Goal: Task Accomplishment & Management: Manage account settings

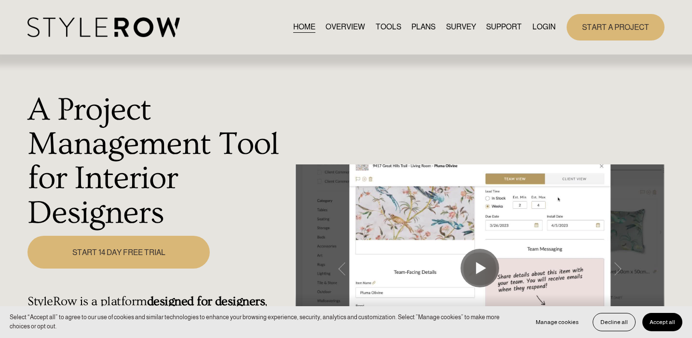
click at [536, 29] on link "LOGIN" at bounding box center [543, 27] width 23 height 13
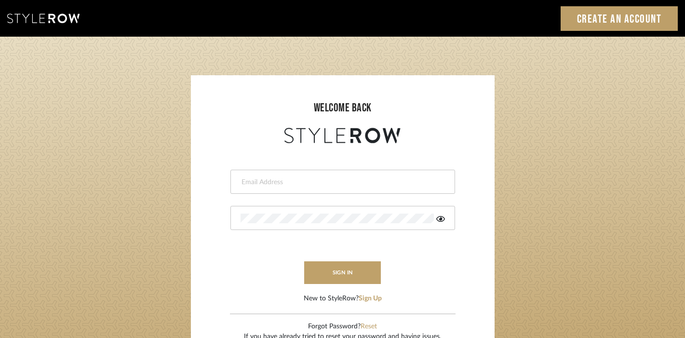
type input "[PERSON_NAME][EMAIL_ADDRESS][DOMAIN_NAME]"
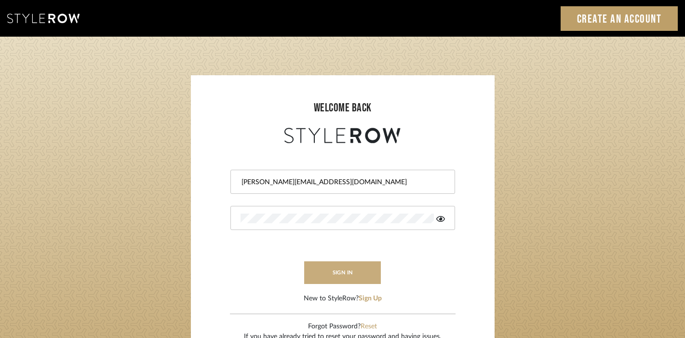
click at [352, 276] on button "sign in" at bounding box center [342, 272] width 77 height 23
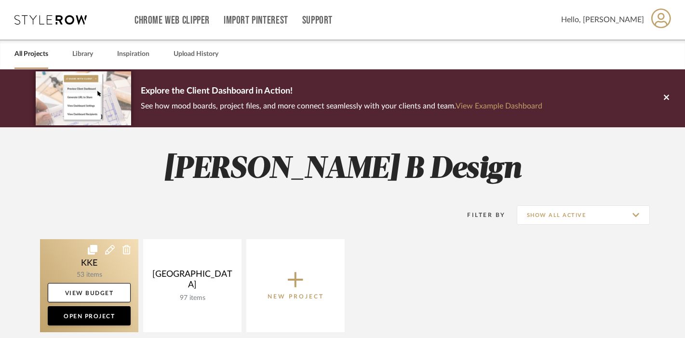
click at [107, 272] on link at bounding box center [89, 285] width 98 height 93
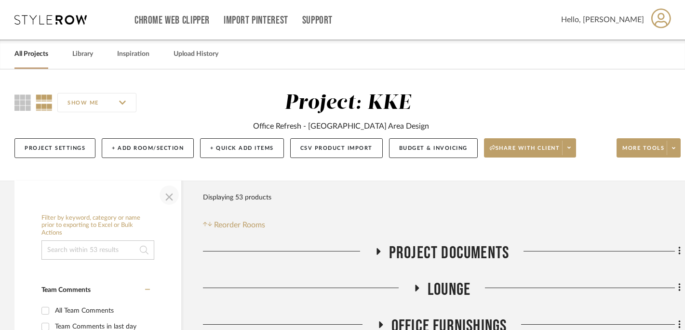
click at [170, 199] on span "button" at bounding box center [169, 195] width 23 height 23
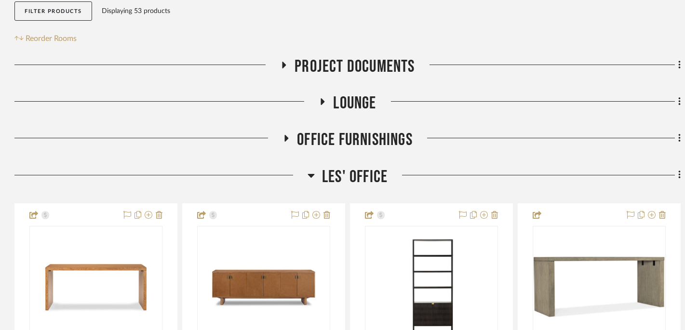
scroll to position [188, 0]
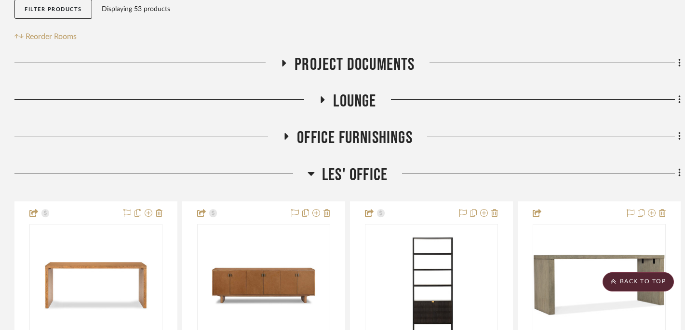
click at [321, 104] on fa-icon at bounding box center [322, 103] width 7 height 14
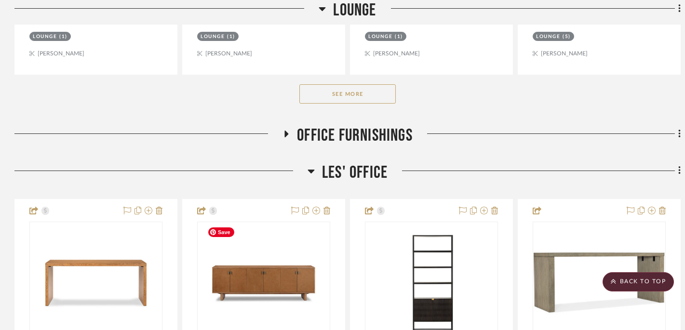
scroll to position [614, 0]
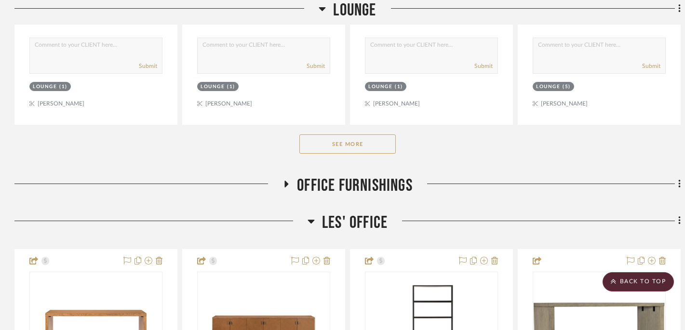
click at [352, 145] on button "See More" at bounding box center [347, 143] width 96 height 19
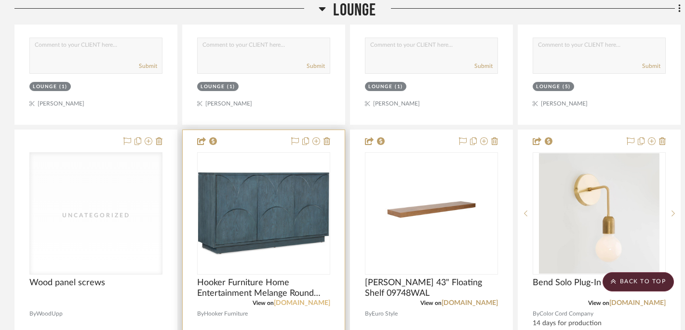
click at [310, 304] on link "hookerfurniture.com" at bounding box center [302, 303] width 56 height 7
click at [241, 197] on img "0" at bounding box center [263, 213] width 131 height 98
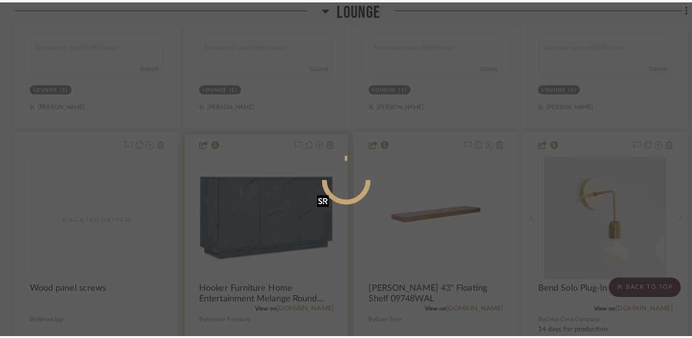
scroll to position [0, 0]
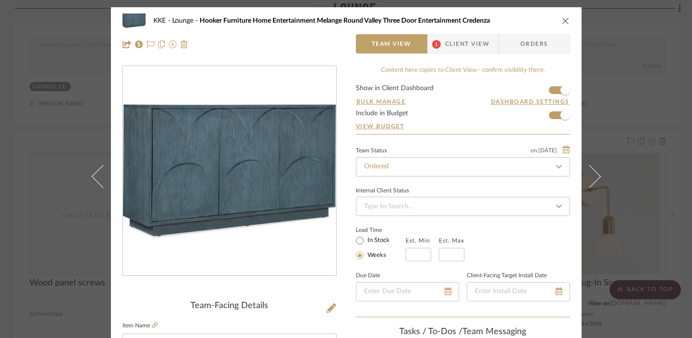
click at [242, 180] on img "0" at bounding box center [229, 171] width 213 height 160
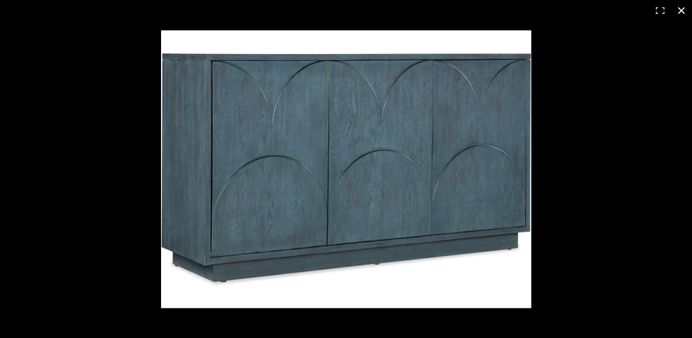
click at [684, 13] on button at bounding box center [680, 10] width 21 height 21
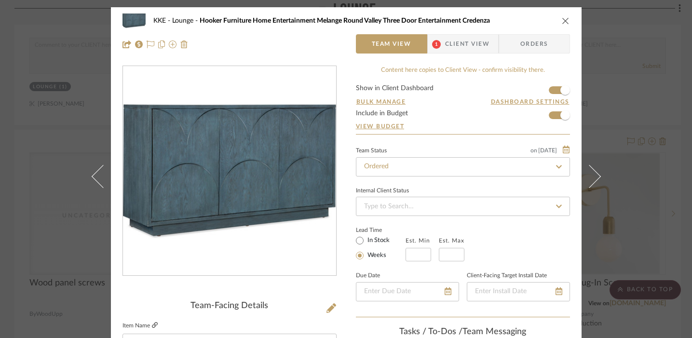
click at [152, 325] on icon at bounding box center [155, 325] width 6 height 6
click at [562, 17] on icon "close" at bounding box center [566, 21] width 8 height 8
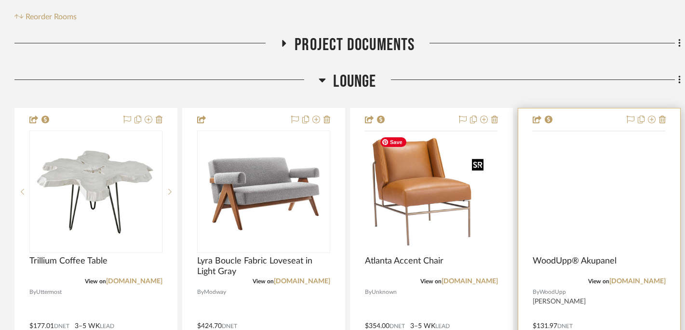
scroll to position [210, 0]
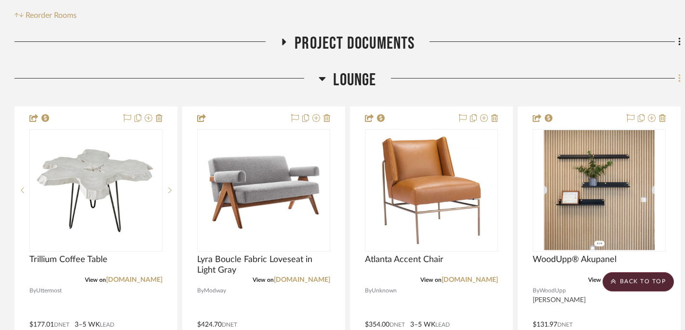
click at [678, 80] on icon at bounding box center [679, 78] width 3 height 11
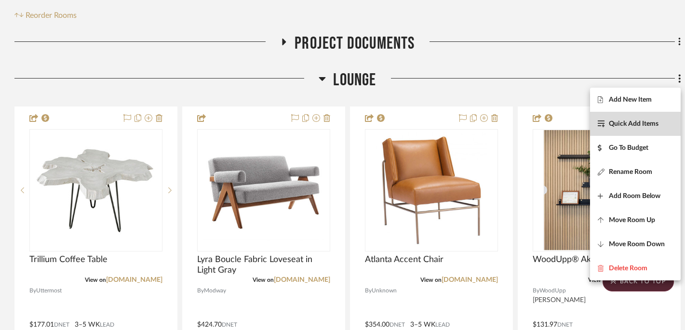
click at [634, 126] on span "Quick Add Items" at bounding box center [634, 124] width 50 height 8
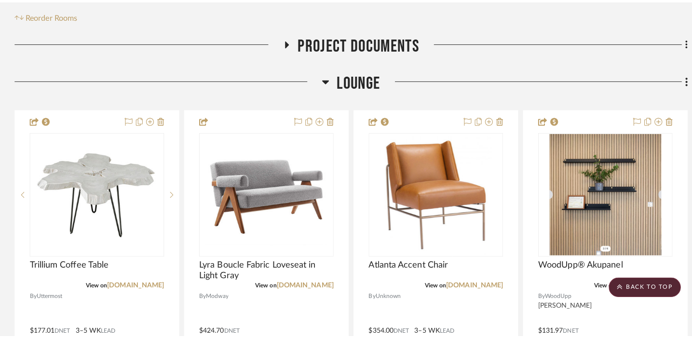
scroll to position [0, 0]
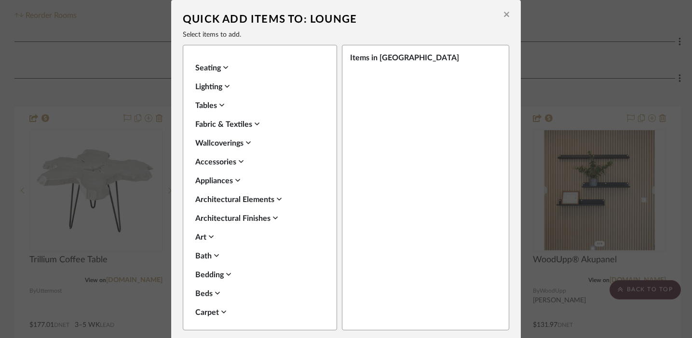
click at [277, 201] on icon at bounding box center [279, 199] width 5 height 8
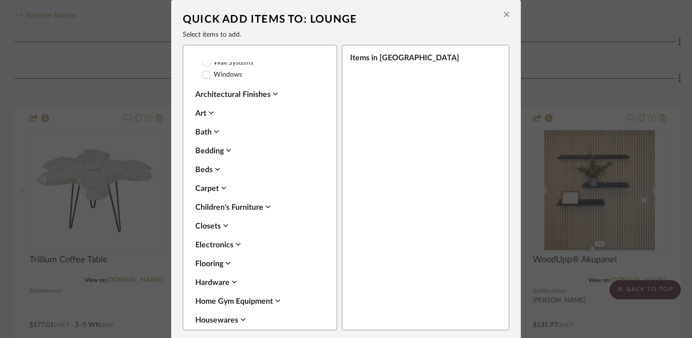
scroll to position [629, 0]
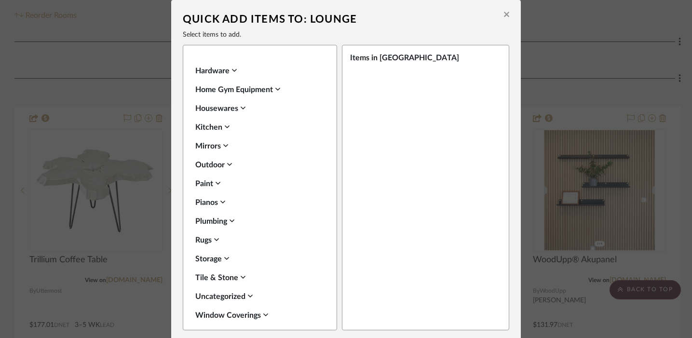
click at [248, 292] on icon at bounding box center [250, 296] width 5 height 8
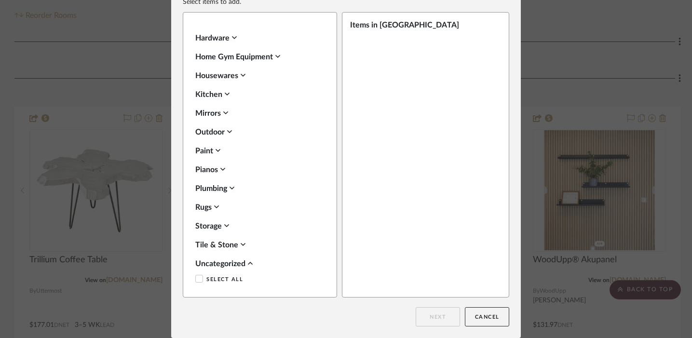
click at [233, 291] on label "Uncategorized" at bounding box center [228, 295] width 53 height 8
click at [446, 316] on button "Next" at bounding box center [437, 316] width 44 height 19
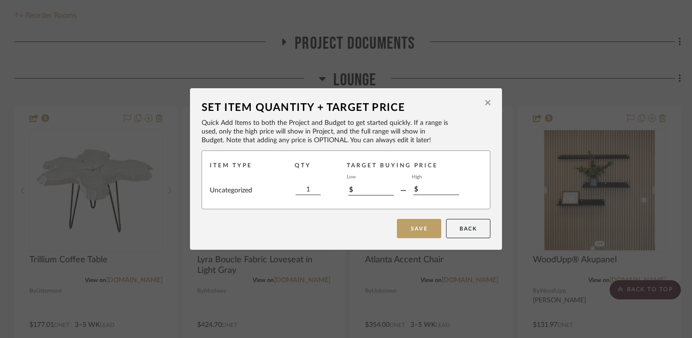
scroll to position [0, 0]
click at [421, 227] on button "Save" at bounding box center [419, 228] width 44 height 19
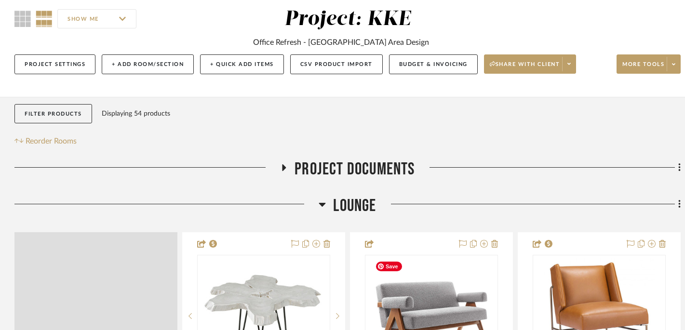
scroll to position [210, 0]
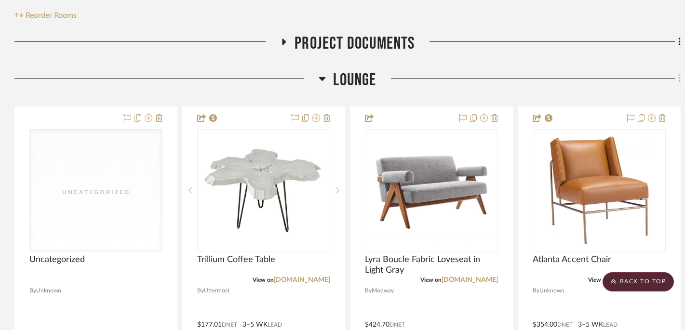
click at [679, 80] on icon at bounding box center [679, 78] width 2 height 8
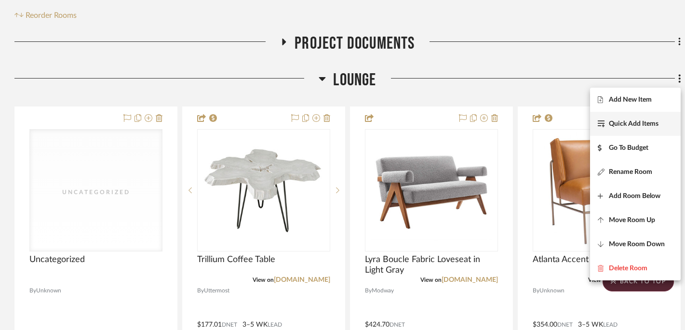
click at [647, 121] on span "Quick Add Items" at bounding box center [634, 124] width 50 height 8
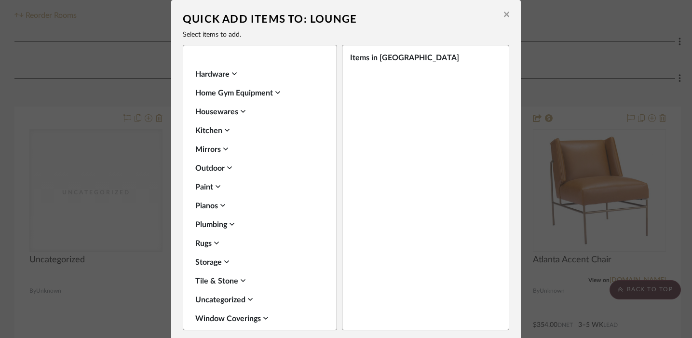
scroll to position [341, 0]
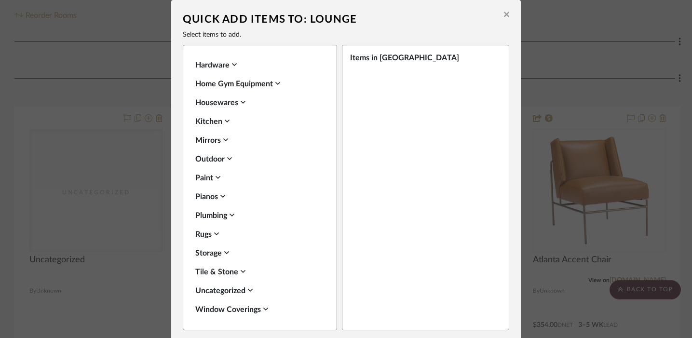
click at [224, 141] on icon at bounding box center [225, 139] width 5 height 3
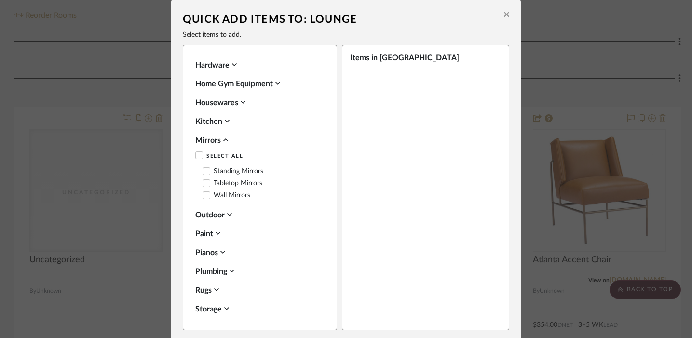
click at [224, 141] on icon at bounding box center [225, 140] width 5 height 8
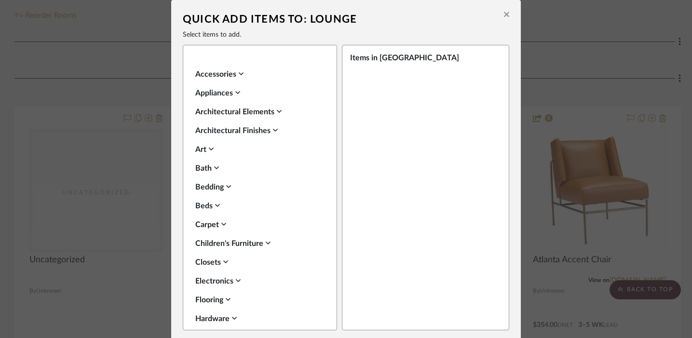
scroll to position [79, 0]
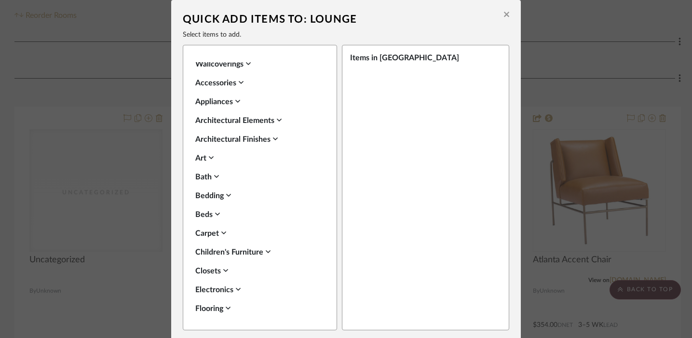
click at [277, 119] on icon at bounding box center [279, 120] width 5 height 8
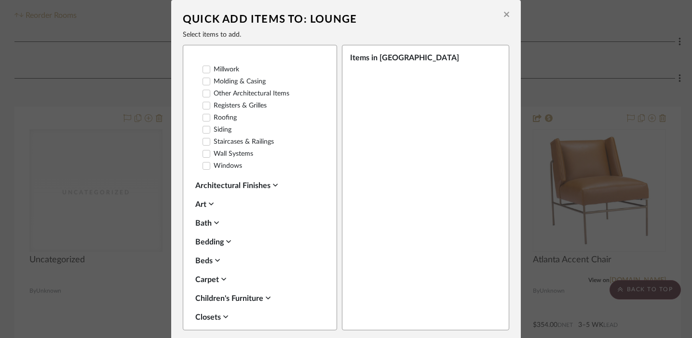
scroll to position [331, 0]
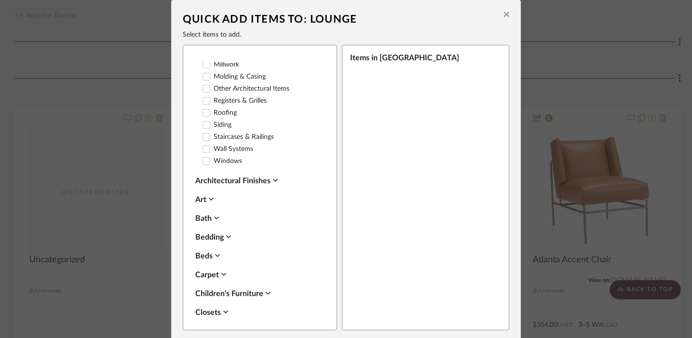
click at [274, 176] on icon at bounding box center [275, 180] width 5 height 8
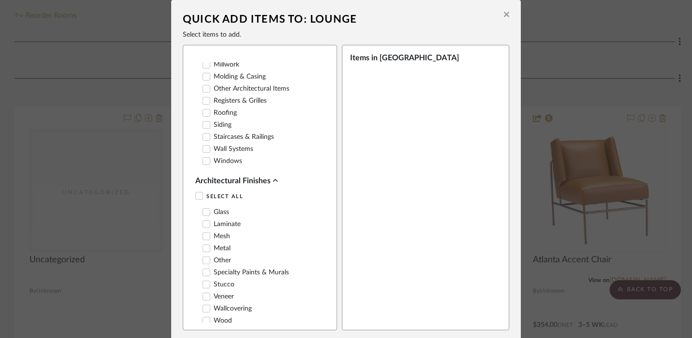
click at [206, 209] on icon at bounding box center [206, 212] width 7 height 7
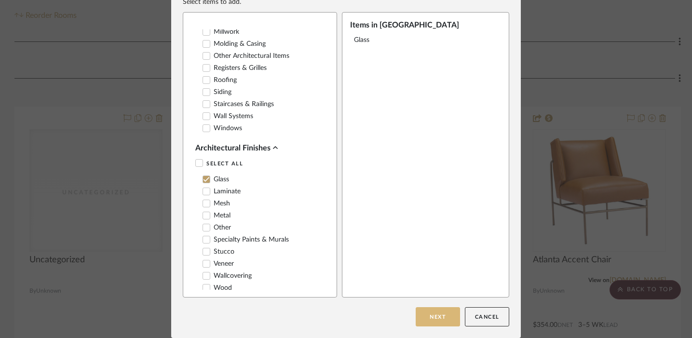
click at [439, 321] on button "Next" at bounding box center [437, 316] width 44 height 19
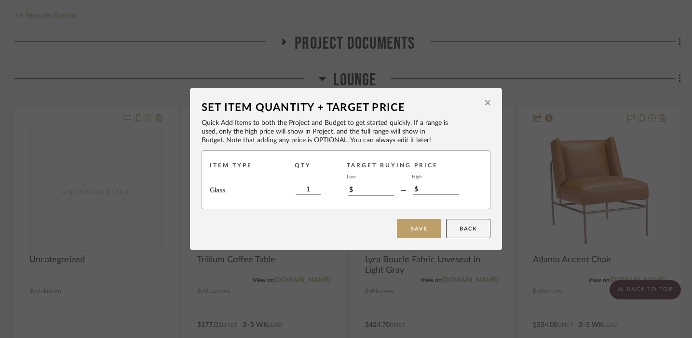
scroll to position [0, 0]
click at [416, 230] on button "Save" at bounding box center [419, 228] width 44 height 19
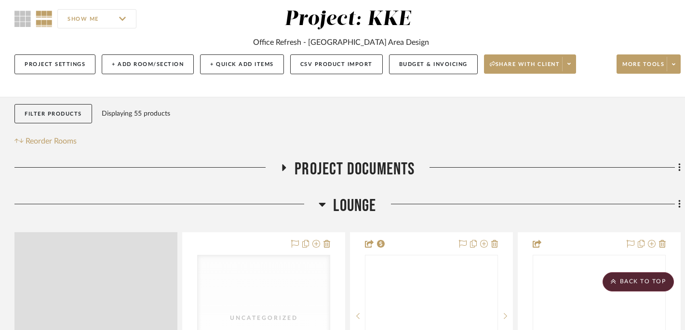
scroll to position [210, 0]
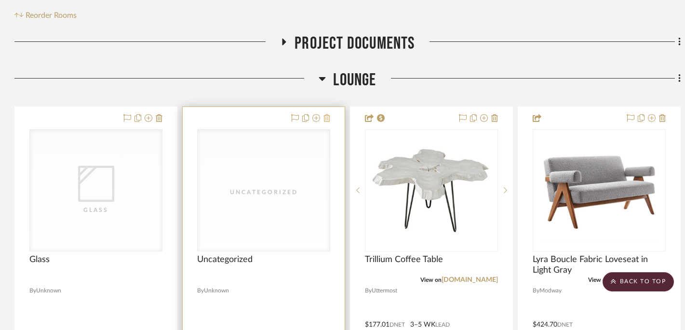
click at [330, 120] on icon at bounding box center [326, 118] width 7 height 8
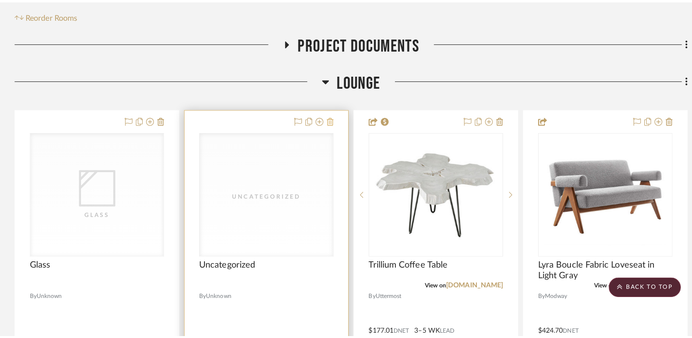
scroll to position [0, 0]
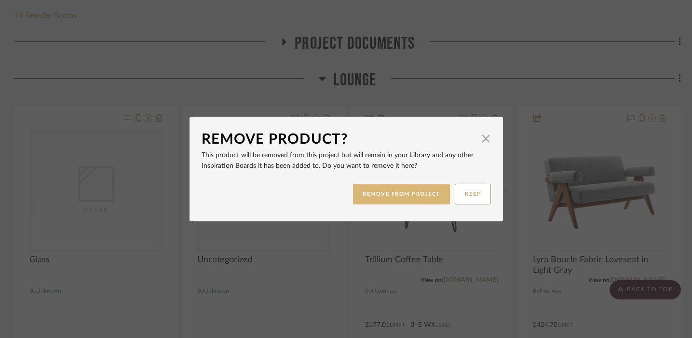
click at [407, 192] on button "REMOVE FROM PROJECT" at bounding box center [401, 194] width 97 height 21
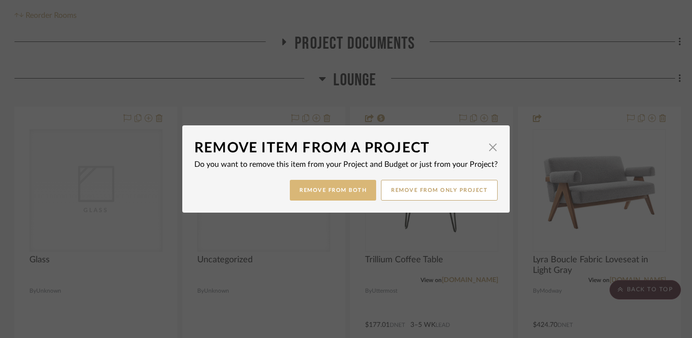
click at [334, 196] on button "Remove from Both" at bounding box center [333, 190] width 86 height 21
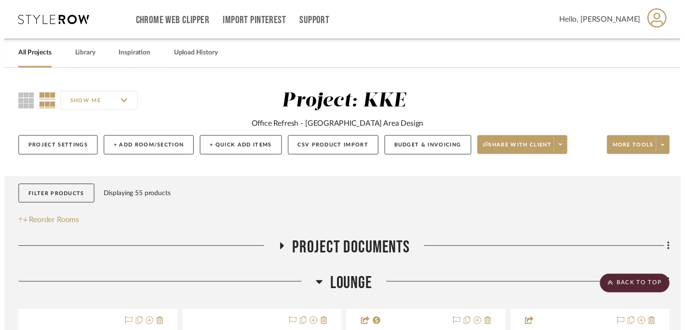
scroll to position [210, 0]
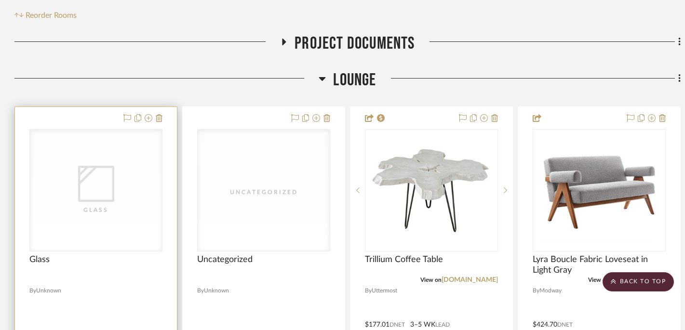
click at [0, 0] on div "Glass" at bounding box center [0, 0] width 0 height 0
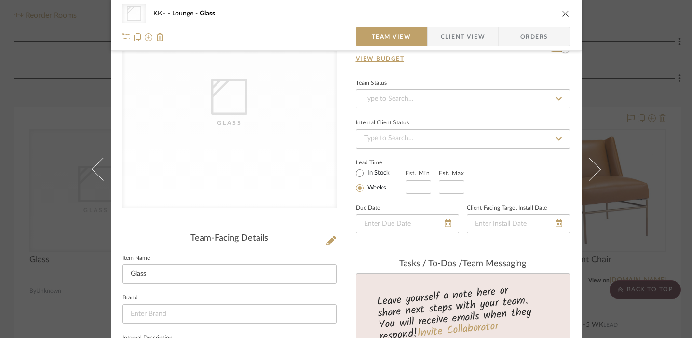
scroll to position [123, 0]
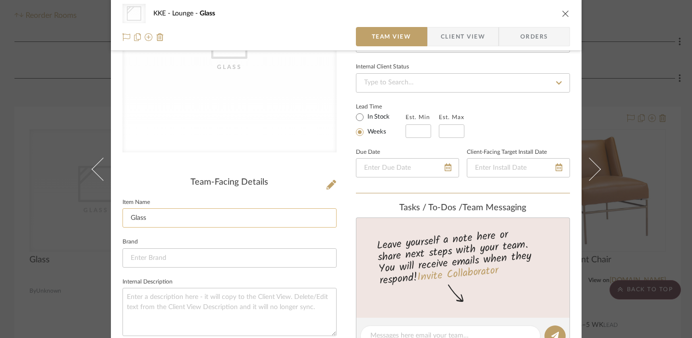
click at [267, 212] on input "Glass" at bounding box center [229, 217] width 214 height 19
click at [259, 218] on input "Glass" at bounding box center [229, 217] width 214 height 19
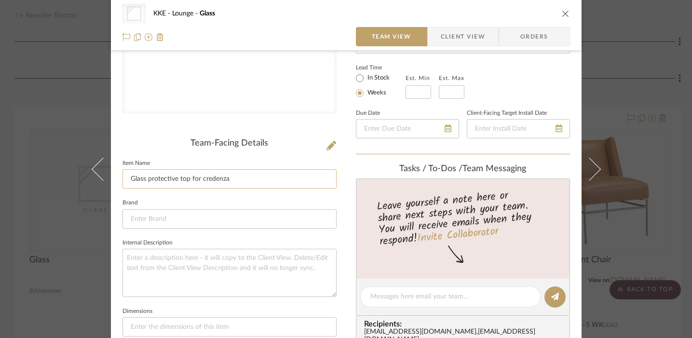
scroll to position [163, 0]
type input "Glass protective top for credenza"
click at [257, 268] on textarea at bounding box center [229, 272] width 214 height 48
type textarea "64 x 18 1/4" thick"
type textarea "64 x 18 1/4" thick flat polished edge"
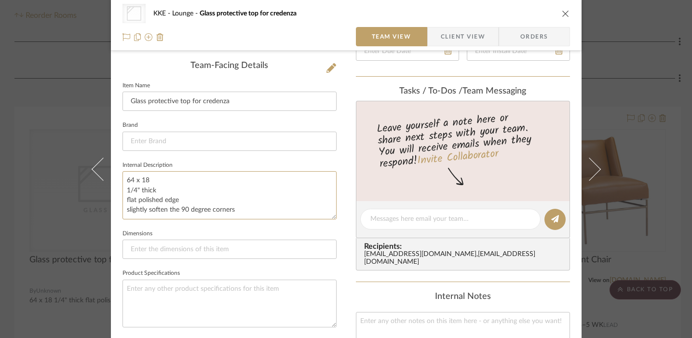
scroll to position [244, 0]
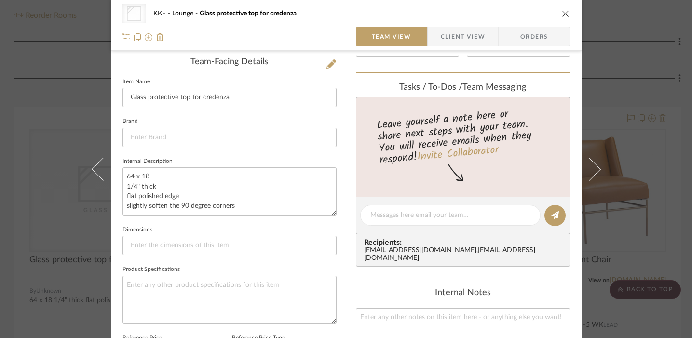
click at [551, 38] on span "Orders" at bounding box center [533, 36] width 49 height 19
type textarea "64 x 18 1/4" thick flat polished edge"
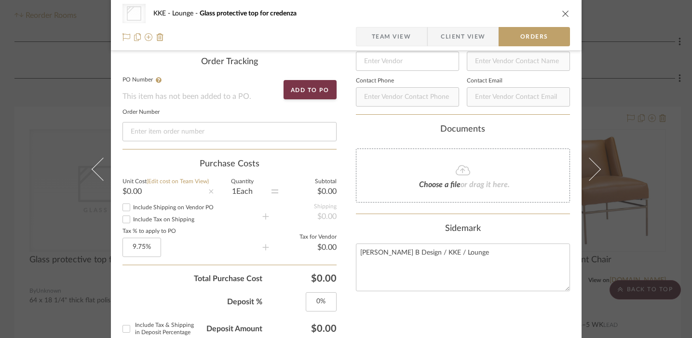
type textarea "64 x 18 1/4" thick flat polished edge slightly soften the 90 degree corners"
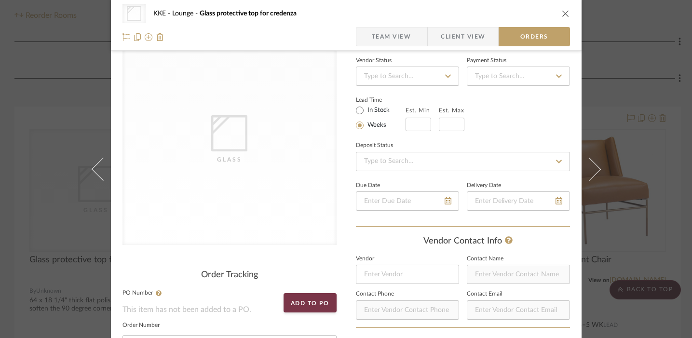
scroll to position [0, 0]
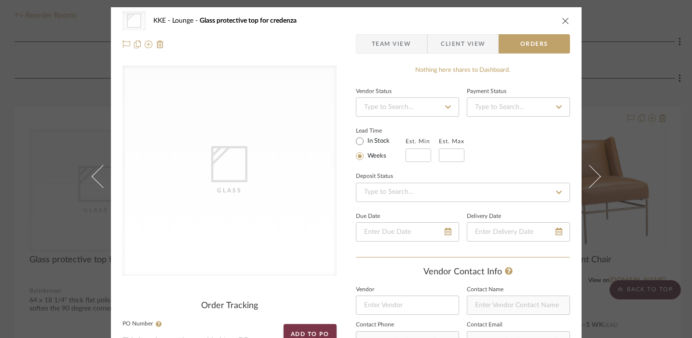
click at [562, 21] on icon "close" at bounding box center [566, 21] width 8 height 8
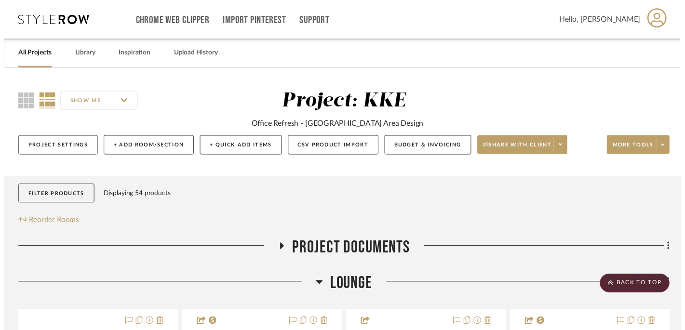
scroll to position [210, 0]
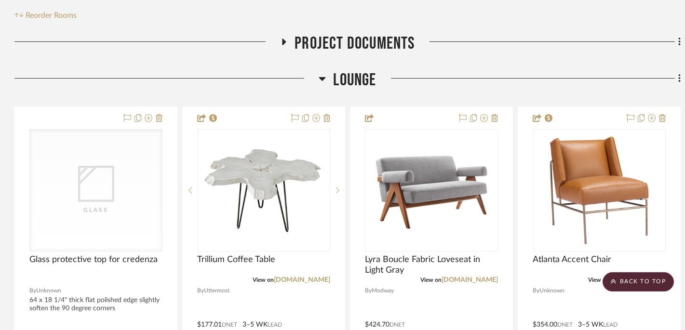
click at [321, 81] on icon at bounding box center [322, 79] width 7 height 12
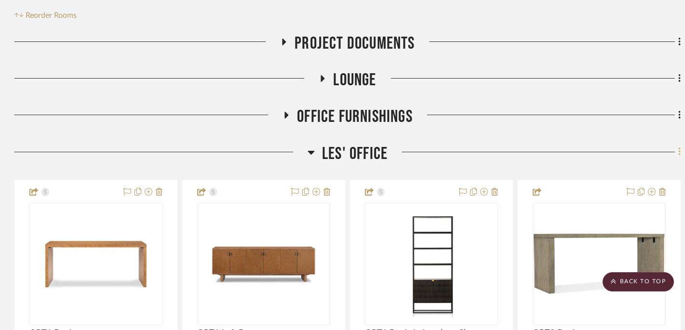
click at [680, 153] on icon at bounding box center [679, 152] width 3 height 11
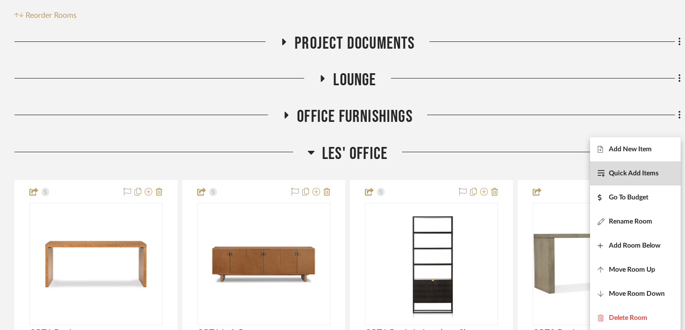
click at [645, 173] on span "Quick Add Items" at bounding box center [634, 174] width 50 height 8
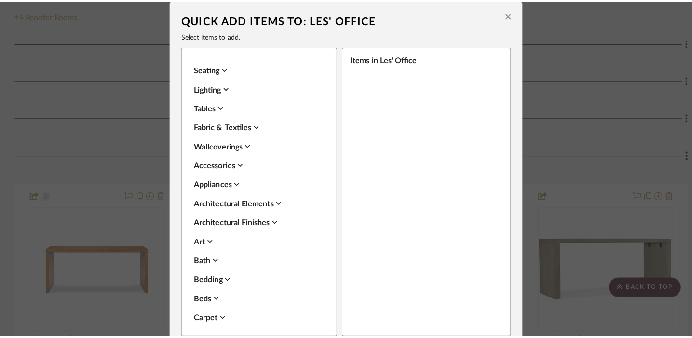
scroll to position [0, 0]
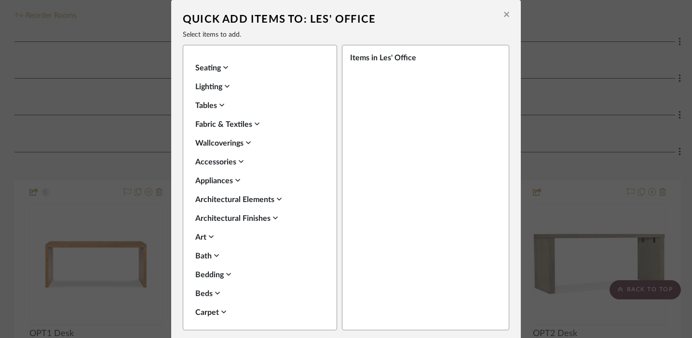
click at [274, 221] on icon at bounding box center [275, 218] width 5 height 8
click at [204, 250] on icon at bounding box center [206, 249] width 7 height 7
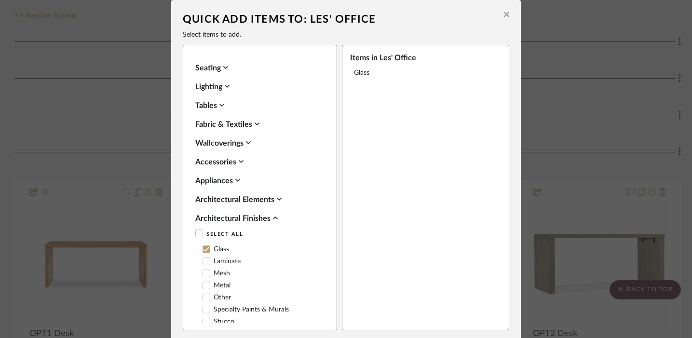
scroll to position [33, 0]
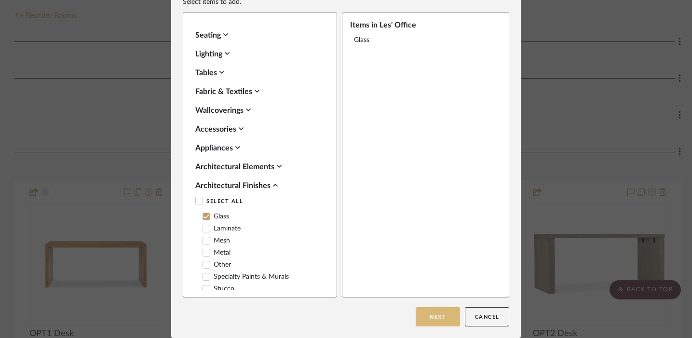
click at [434, 314] on button "Next" at bounding box center [437, 316] width 44 height 19
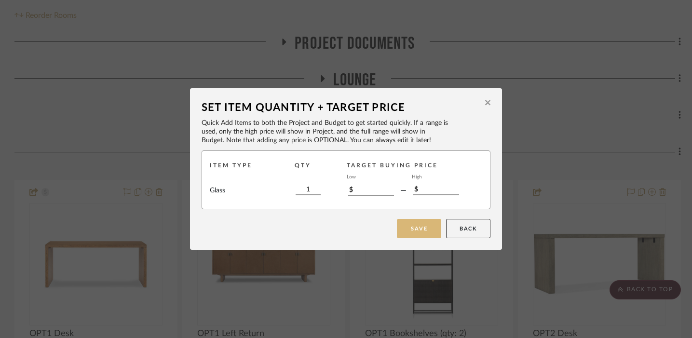
click at [416, 234] on button "Save" at bounding box center [419, 228] width 44 height 19
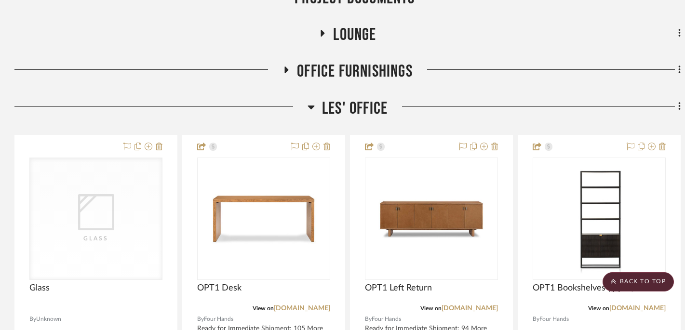
scroll to position [290, 0]
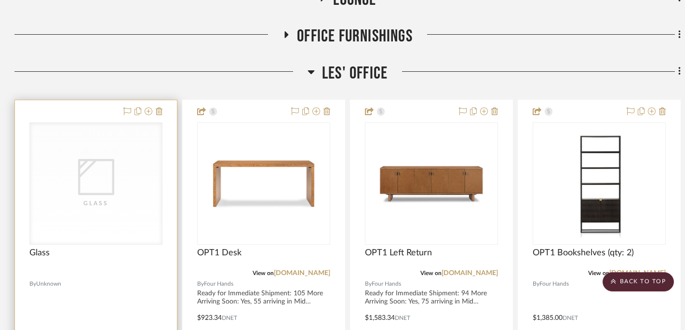
click at [0, 0] on div "Glass" at bounding box center [0, 0] width 0 height 0
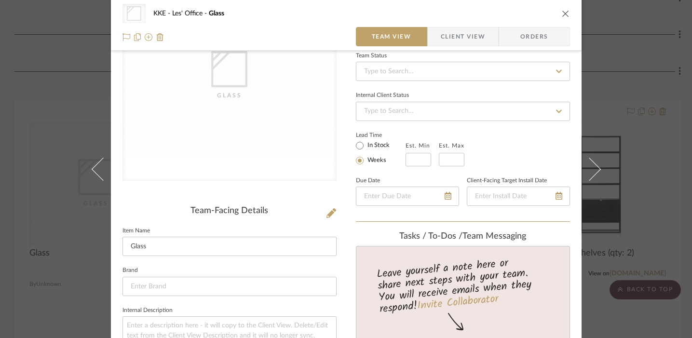
scroll to position [111, 0]
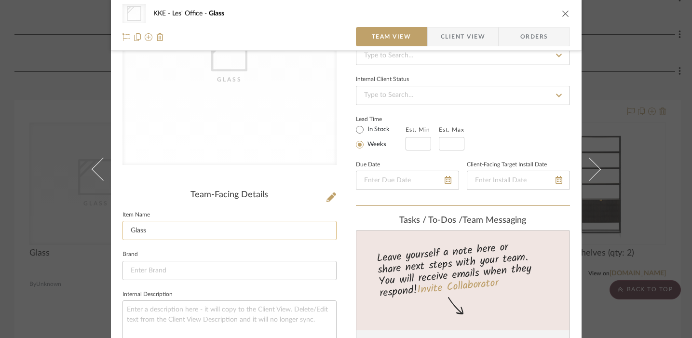
click at [215, 230] on input "Glass" at bounding box center [229, 230] width 214 height 19
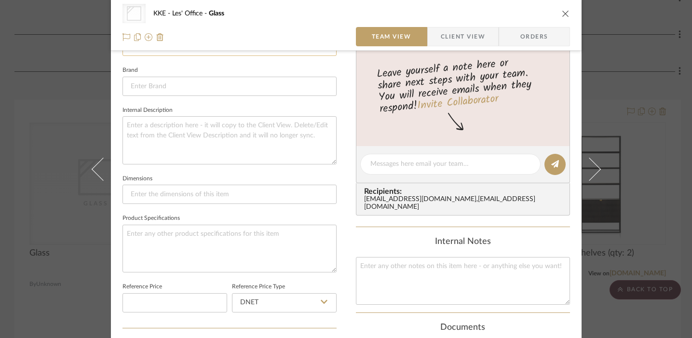
scroll to position [294, 0]
type input "Glass Table Top"
click at [230, 130] on textarea at bounding box center [229, 142] width 214 height 48
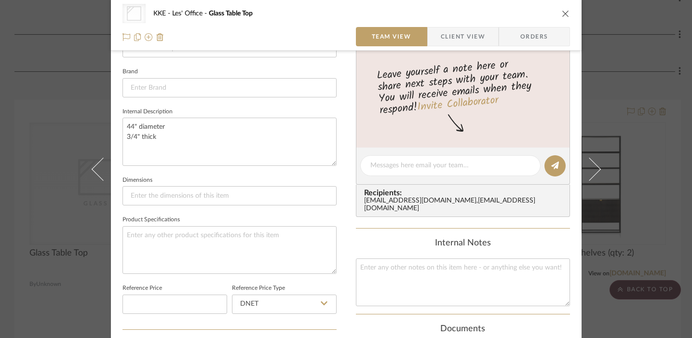
type textarea "44" diameter 3/4" thick"
type textarea "44" diameter 3/4" thick clear glass"
click at [562, 16] on icon "close" at bounding box center [566, 14] width 8 height 8
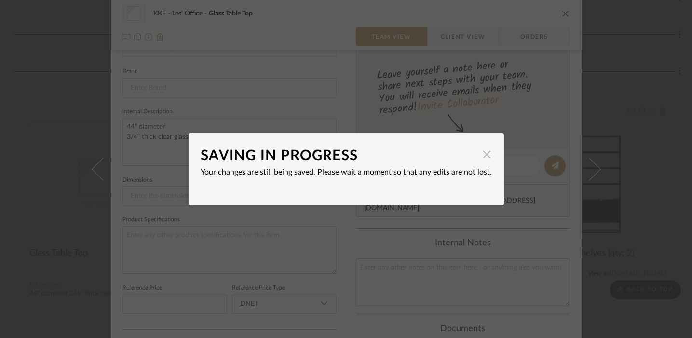
click at [481, 159] on span "button" at bounding box center [486, 154] width 19 height 19
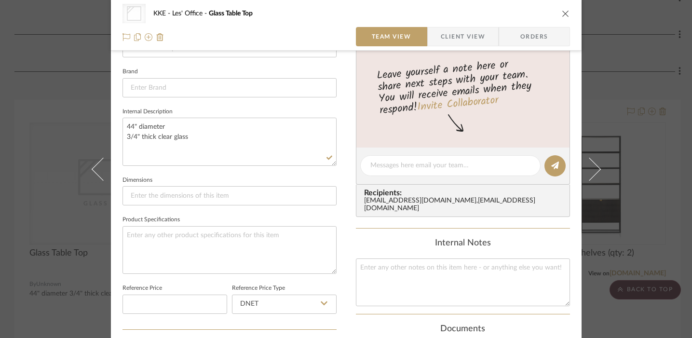
click at [562, 13] on icon "close" at bounding box center [566, 14] width 8 height 8
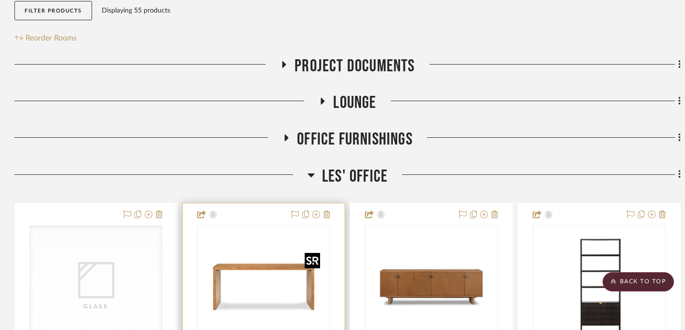
scroll to position [155, 0]
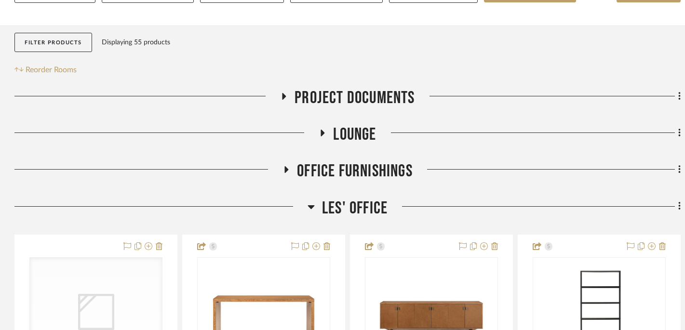
click at [321, 136] on icon at bounding box center [323, 133] width 4 height 7
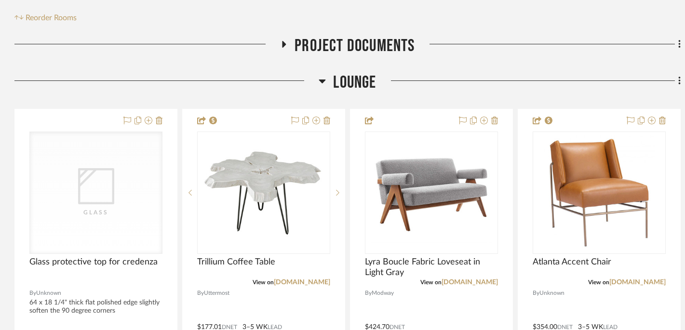
scroll to position [258, 0]
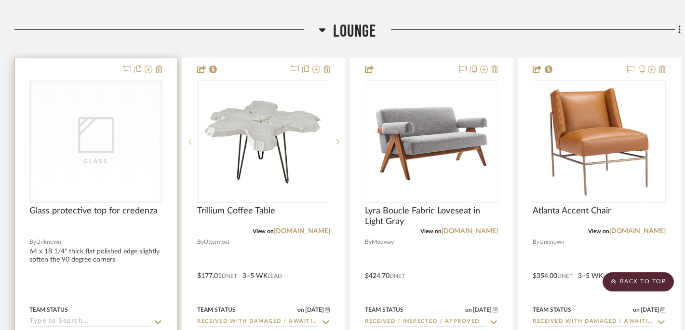
click at [0, 0] on div "Glass" at bounding box center [0, 0] width 0 height 0
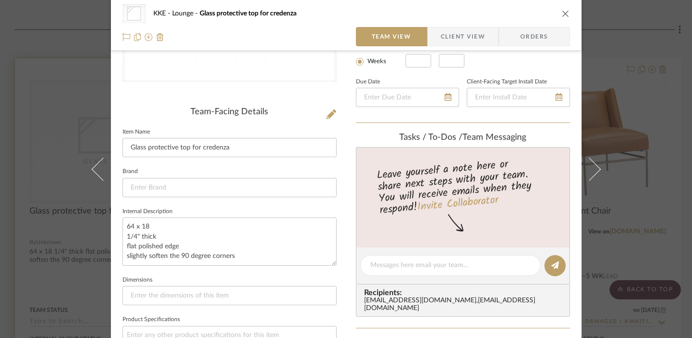
scroll to position [195, 0]
click at [166, 230] on textarea "64 x 18 1/4" thick flat polished edge slightly soften the 90 degree corners" at bounding box center [229, 240] width 214 height 48
click at [196, 232] on textarea "64 x 18 1/4" thick, clear glass flat polished edge slightly soften the 90 degre…" at bounding box center [229, 240] width 214 height 48
type textarea "64 x 18 1/4" thick, clear glass flat polished edge slightly soften the 90 degre…"
click at [563, 13] on icon "close" at bounding box center [566, 14] width 8 height 8
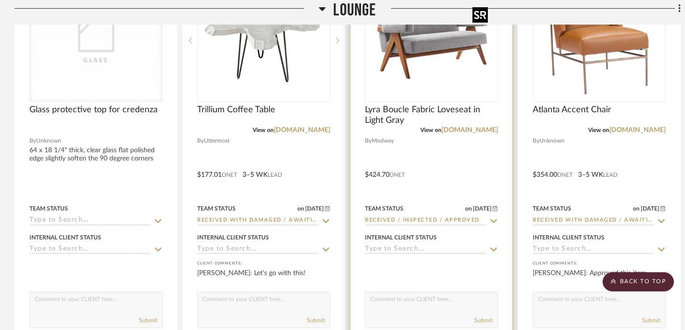
scroll to position [258, 0]
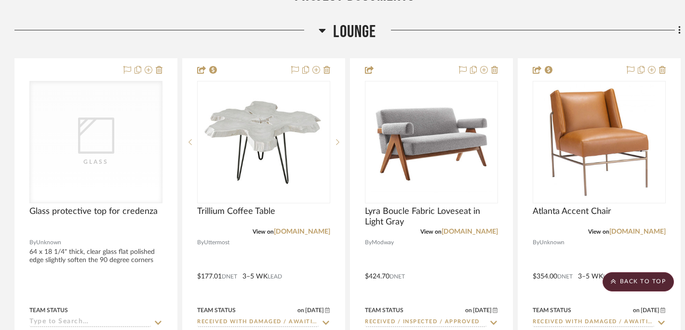
click at [324, 30] on icon at bounding box center [322, 31] width 7 height 4
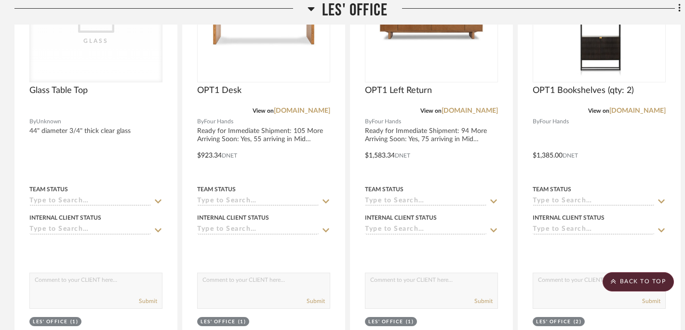
scroll to position [454, 0]
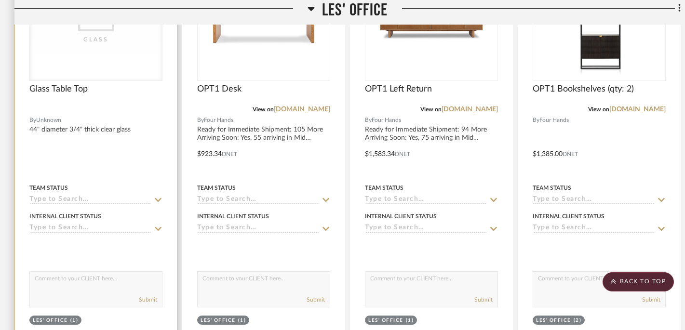
click at [115, 61] on div "Glass" at bounding box center [96, 19] width 132 height 121
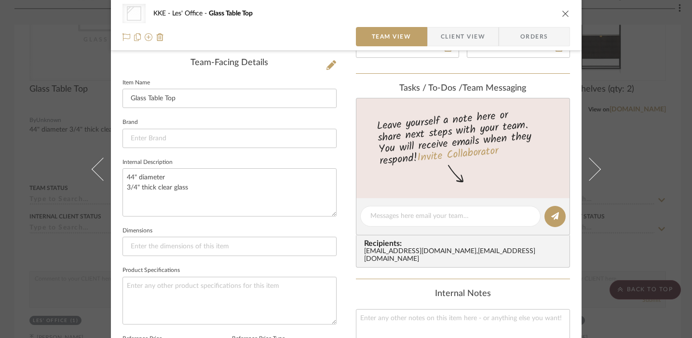
scroll to position [247, 0]
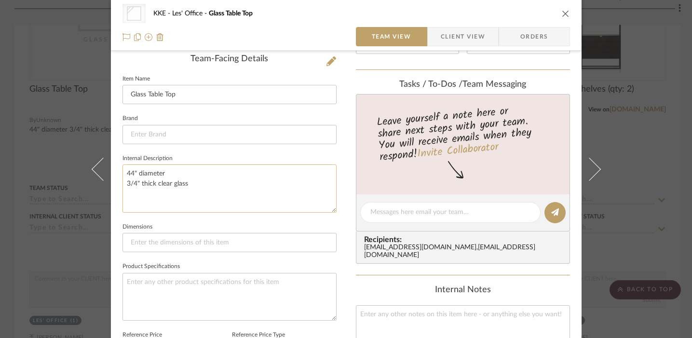
click at [196, 197] on textarea "44" diameter 3/4" thick clear glass" at bounding box center [229, 188] width 214 height 48
type textarea "44" diameter 3/4" thick clear glass pencil polished edge"
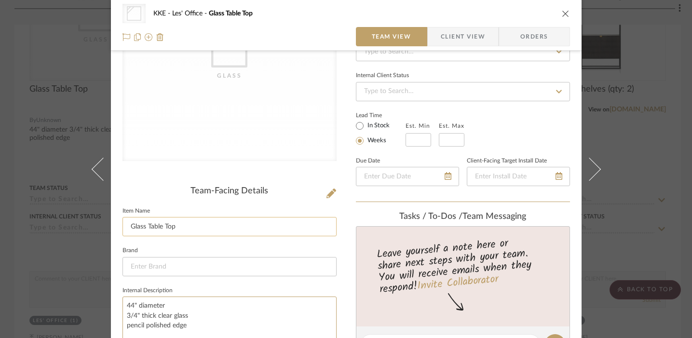
scroll to position [0, 0]
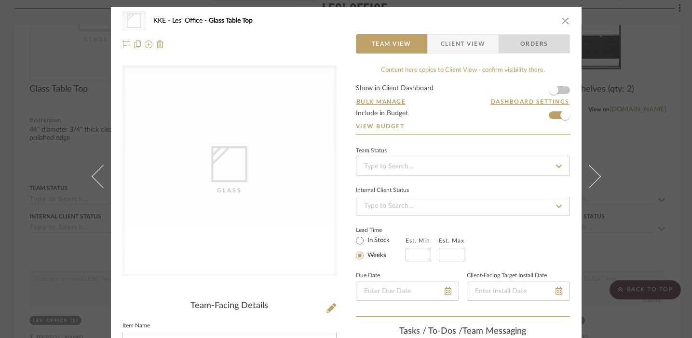
click at [547, 44] on span "Orders" at bounding box center [533, 43] width 49 height 19
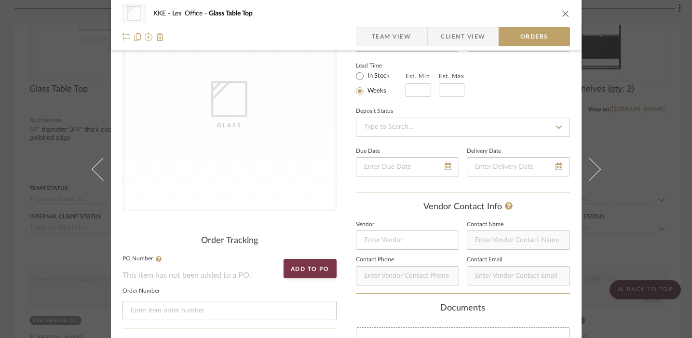
scroll to position [71, 0]
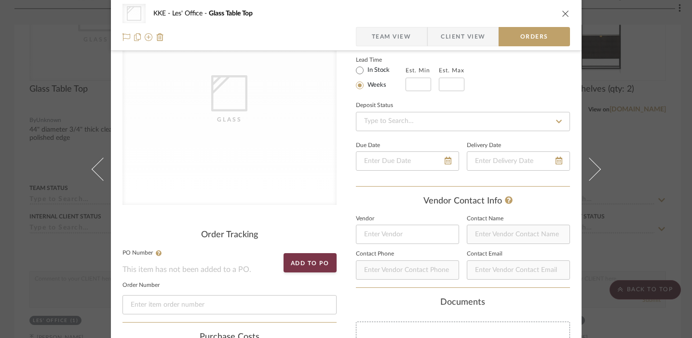
click at [563, 11] on icon "close" at bounding box center [566, 14] width 8 height 8
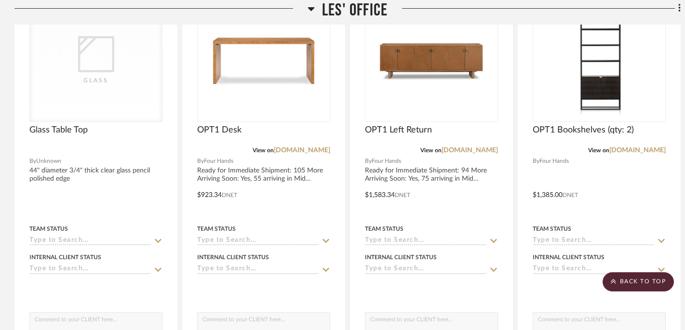
scroll to position [372, 0]
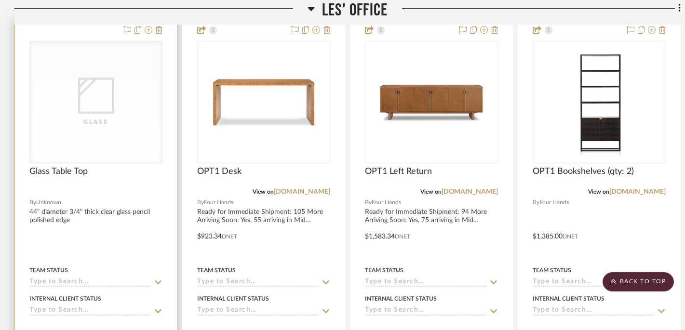
click at [117, 140] on div "Glass" at bounding box center [96, 101] width 132 height 121
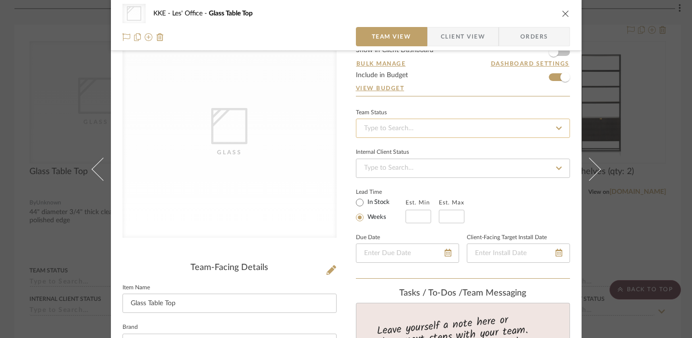
scroll to position [28, 0]
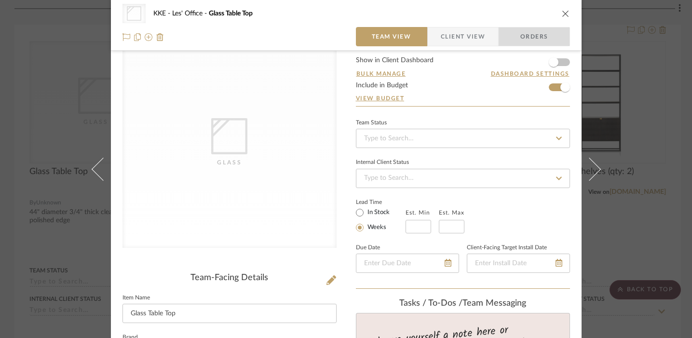
click at [537, 33] on span "Orders" at bounding box center [533, 36] width 49 height 19
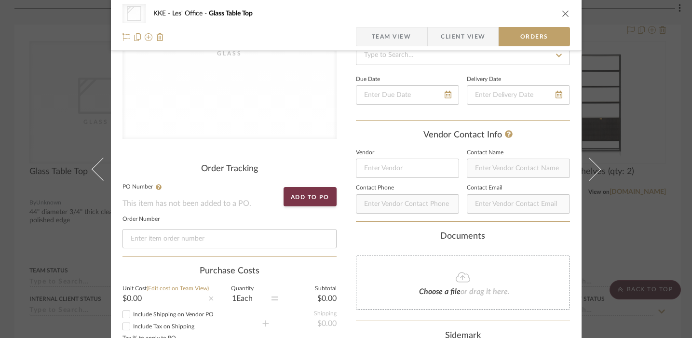
scroll to position [147, 0]
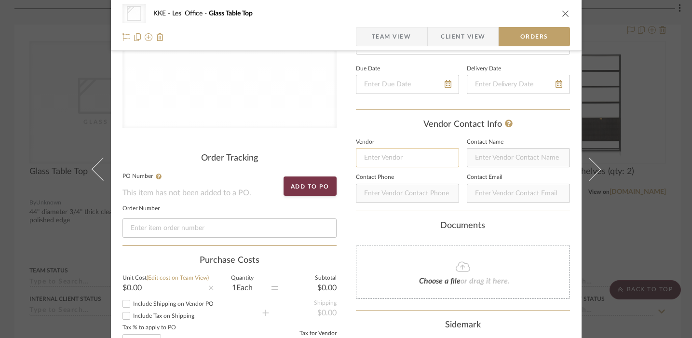
click at [419, 155] on input at bounding box center [407, 157] width 103 height 19
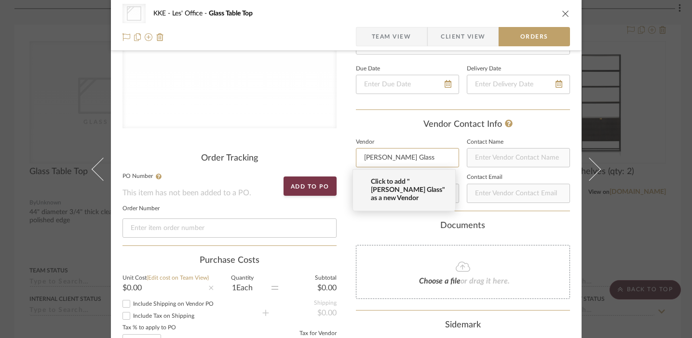
type input "Triepke Glass"
click at [426, 186] on span "Click to add "Triepke Glass" as a new Vendor" at bounding box center [408, 190] width 74 height 25
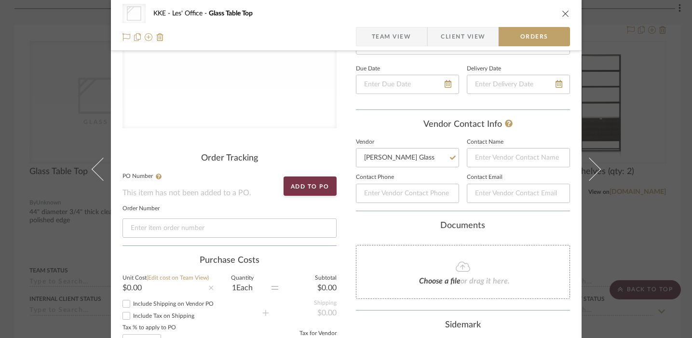
click at [562, 13] on icon "close" at bounding box center [566, 14] width 8 height 8
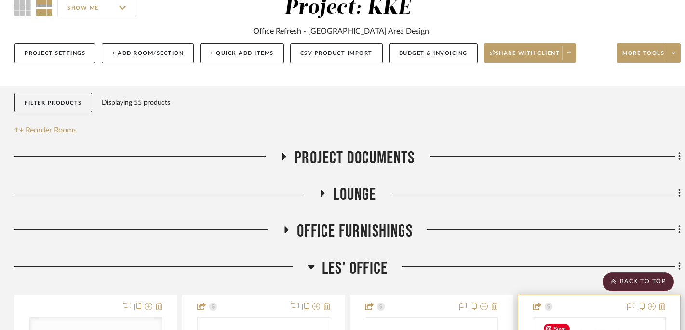
scroll to position [0, 0]
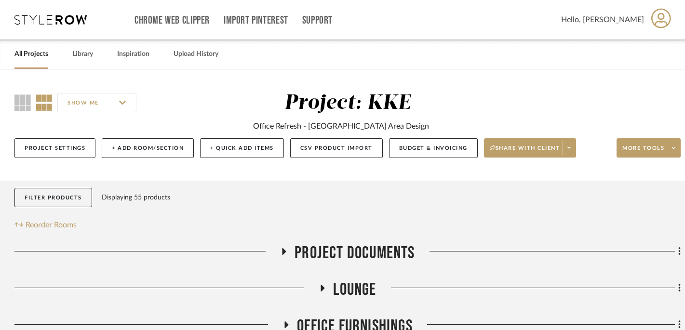
click at [323, 292] on icon at bounding box center [323, 288] width 12 height 7
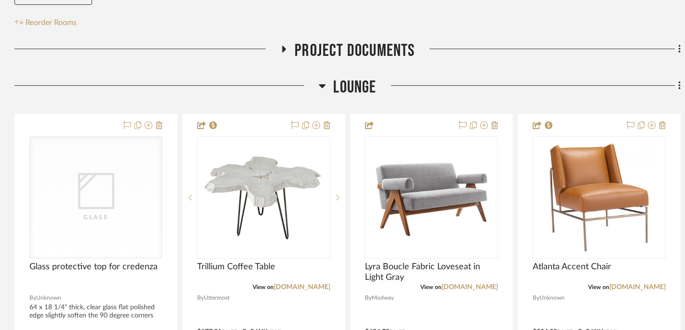
scroll to position [277, 0]
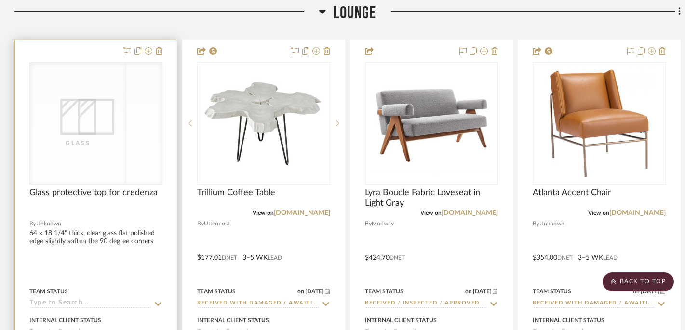
click at [120, 149] on div "Glass" at bounding box center [96, 123] width 132 height 121
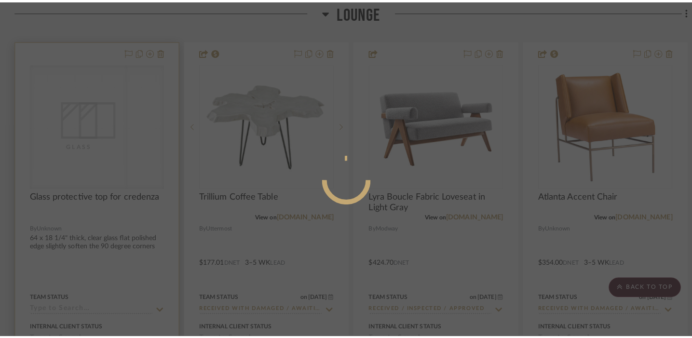
scroll to position [0, 0]
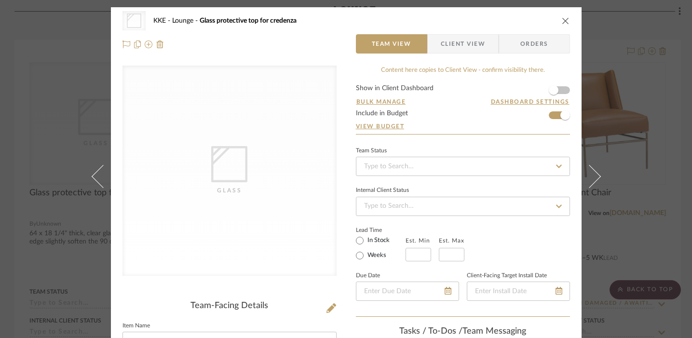
click at [535, 47] on span "Orders" at bounding box center [533, 43] width 49 height 19
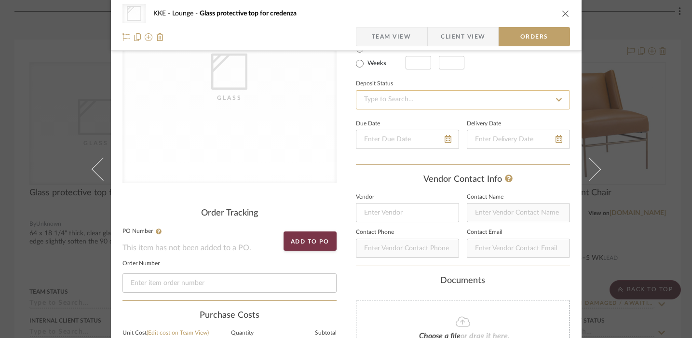
scroll to position [121, 0]
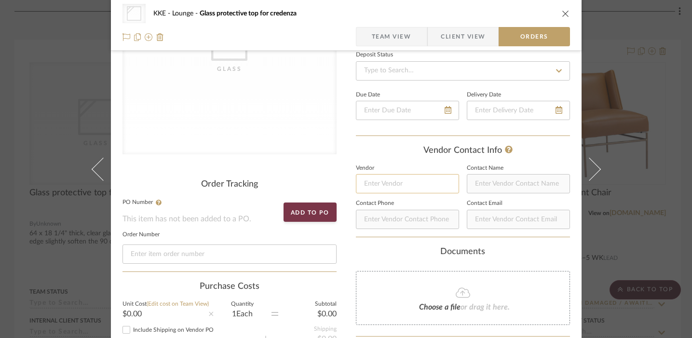
click at [405, 179] on input at bounding box center [407, 183] width 103 height 19
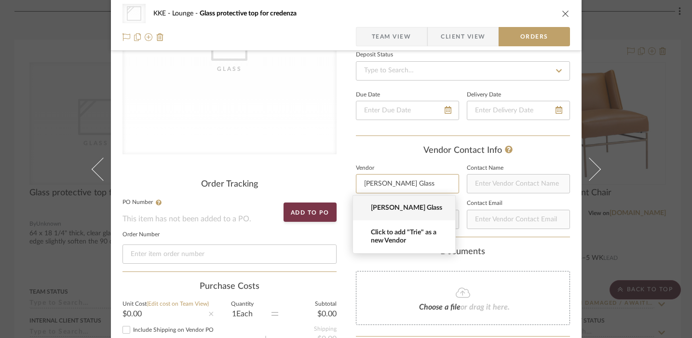
type input "Triepke Glass"
click at [424, 201] on mat-option "Triepke Glass" at bounding box center [404, 208] width 102 height 25
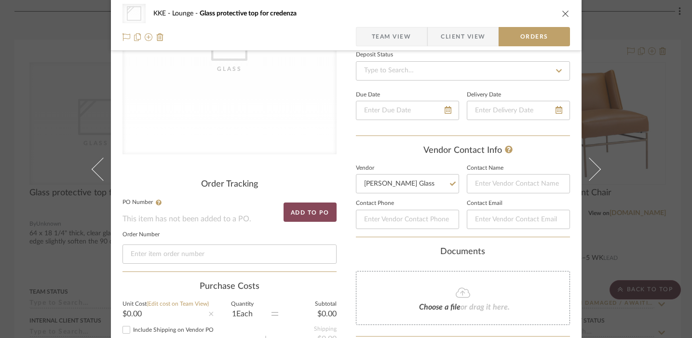
click at [308, 212] on button "Add to PO" at bounding box center [309, 211] width 53 height 19
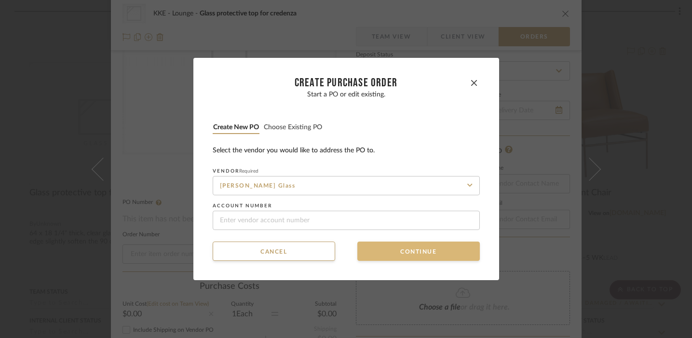
click at [436, 252] on button "Continue" at bounding box center [418, 250] width 122 height 19
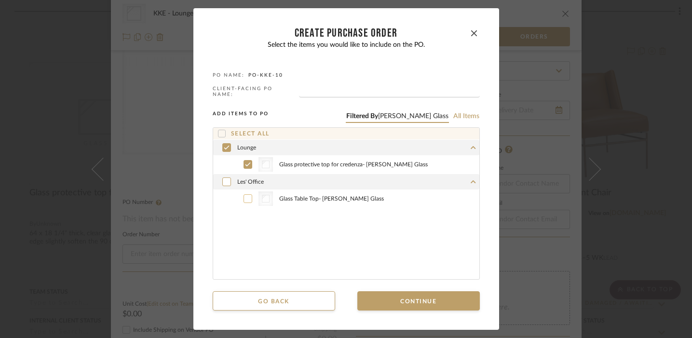
click at [245, 197] on icon at bounding box center [247, 199] width 5 height 4
click at [334, 90] on input "text" at bounding box center [389, 93] width 181 height 10
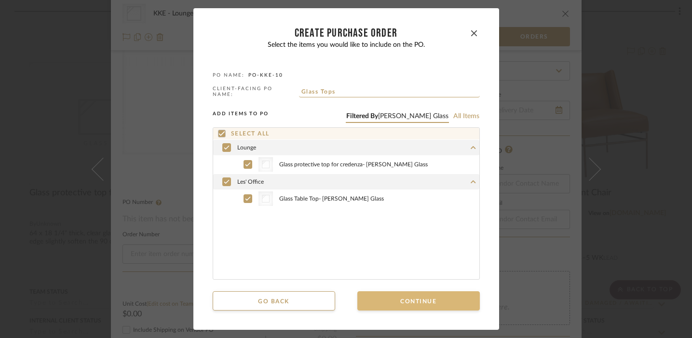
type input "Glass Tops"
click at [443, 304] on button "Continue" at bounding box center [418, 300] width 122 height 19
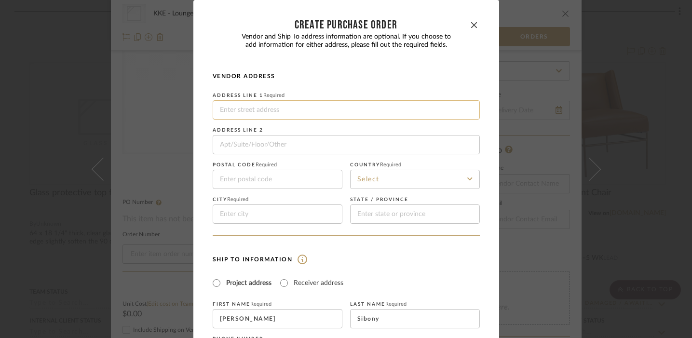
click at [326, 114] on input at bounding box center [346, 109] width 267 height 19
type input "8933 National Blvd"
click at [263, 177] on input at bounding box center [278, 179] width 130 height 19
type input "90034"
click at [381, 178] on input at bounding box center [415, 179] width 130 height 19
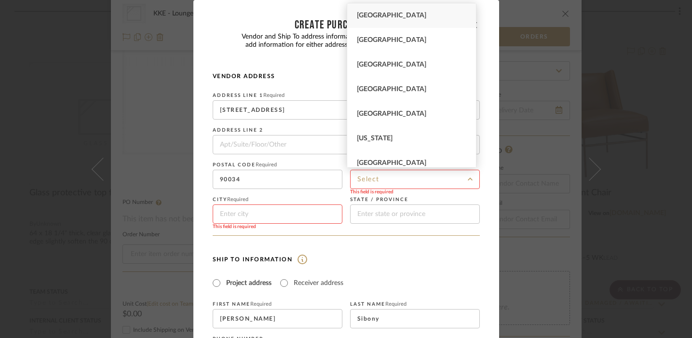
click at [409, 17] on div "United States" at bounding box center [411, 15] width 129 height 25
type input "United States"
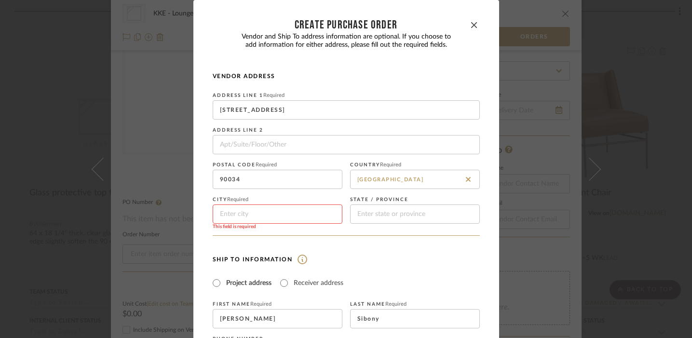
click at [262, 212] on input at bounding box center [278, 213] width 130 height 19
type input "Los Angeles"
type input "California"
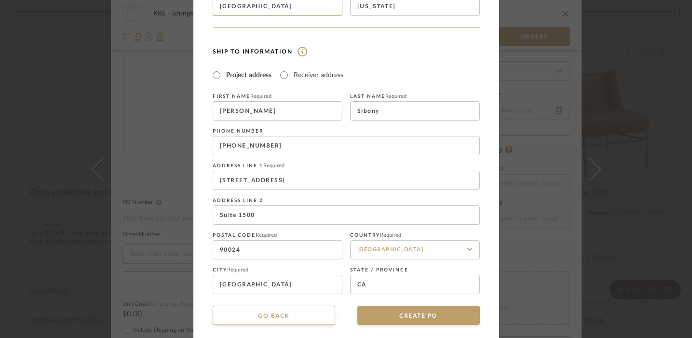
scroll to position [214, 0]
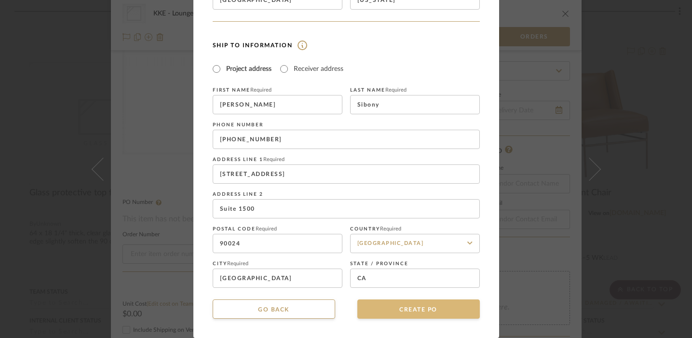
click at [424, 312] on button "CREATE PO" at bounding box center [418, 308] width 122 height 19
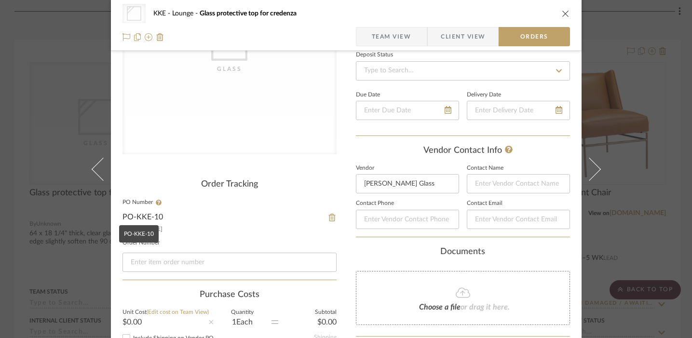
click at [148, 217] on link "PO-KKE-10" at bounding box center [142, 217] width 40 height 8
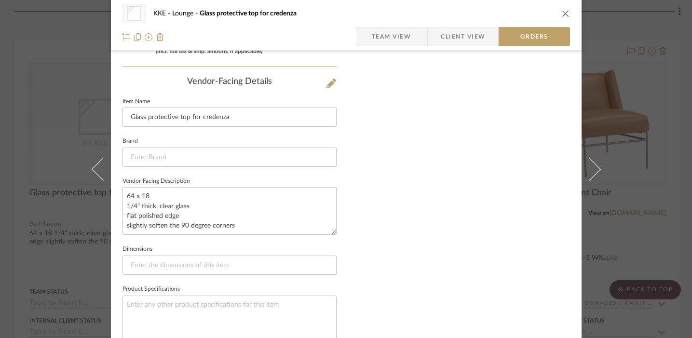
scroll to position [583, 0]
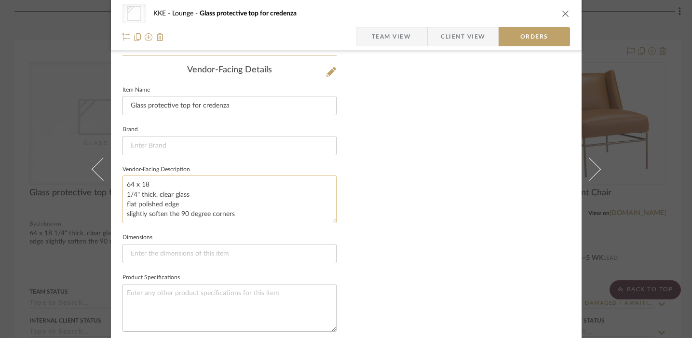
click at [154, 186] on textarea "64 x 18 1/4" thick, clear glass flat polished edge slightly soften the 90 degre…" at bounding box center [229, 199] width 214 height 48
drag, startPoint x: 154, startPoint y: 187, endPoint x: 125, endPoint y: 187, distance: 28.4
click at [122, 187] on textarea "64 x 18 1/4" thick, clear glass flat polished edge slightly soften the 90 degre…" at bounding box center [229, 199] width 214 height 48
type textarea "1/4" thick, clear glass flat polished edge slightly soften the 90 degree corners"
click at [173, 255] on input at bounding box center [229, 253] width 214 height 19
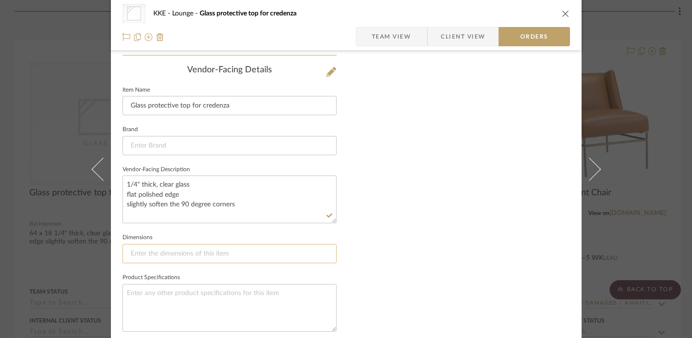
paste input "64 x 18"
type input "64 x 18"
click at [207, 183] on textarea "1/4" thick, clear glass flat polished edge slightly soften the 90 degree corners" at bounding box center [229, 199] width 214 height 48
click at [194, 195] on textarea "1/4" thick, clear glass. flat polished edge slightly soften the 90 degree corne…" at bounding box center [229, 199] width 214 height 48
click at [241, 206] on textarea "1/4" thick, clear glass. flat polished edge. slightly soften the 90 degree corn…" at bounding box center [229, 199] width 214 height 48
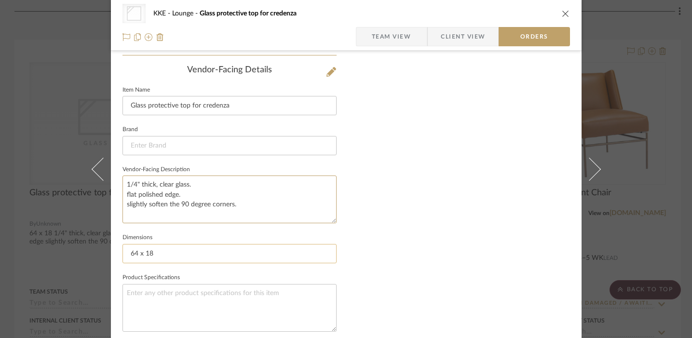
type textarea "1/4" thick, clear glass. flat polished edge. slightly soften the 90 degree corn…"
click at [128, 257] on input "64 x 18" at bounding box center [229, 253] width 214 height 19
type input "Size: 64 x 18"
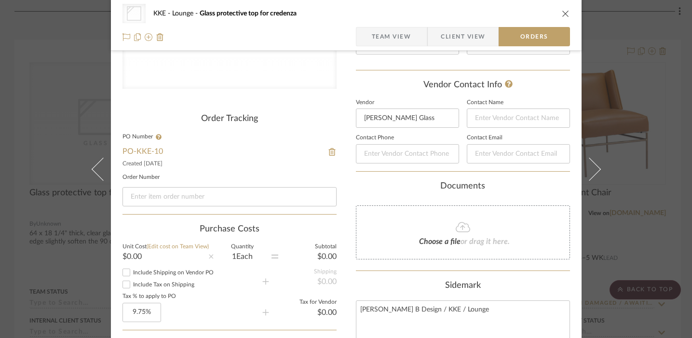
scroll to position [199, 0]
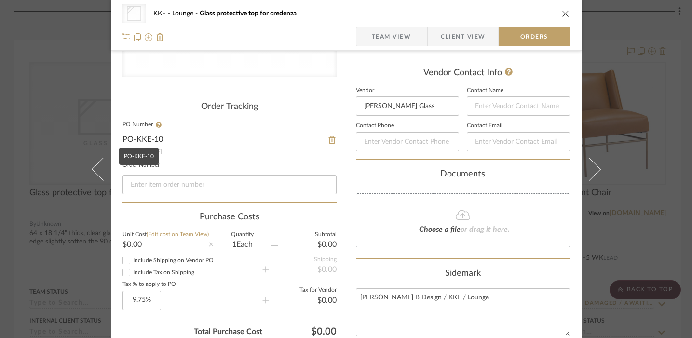
click at [144, 141] on link "PO-KKE-10" at bounding box center [142, 139] width 40 height 8
click at [562, 13] on icon "close" at bounding box center [566, 14] width 8 height 8
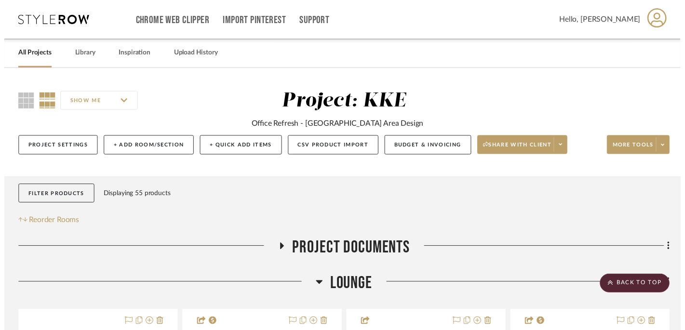
scroll to position [277, 0]
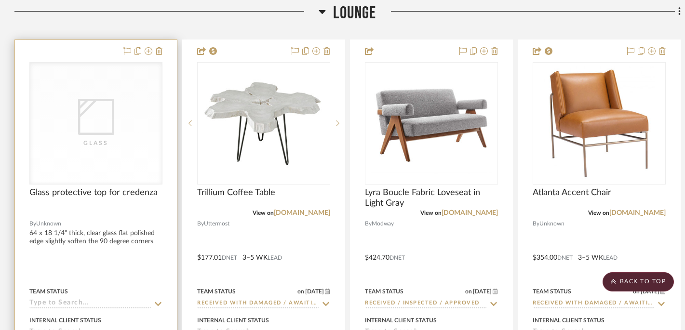
click at [104, 152] on div "Glass" at bounding box center [96, 123] width 132 height 121
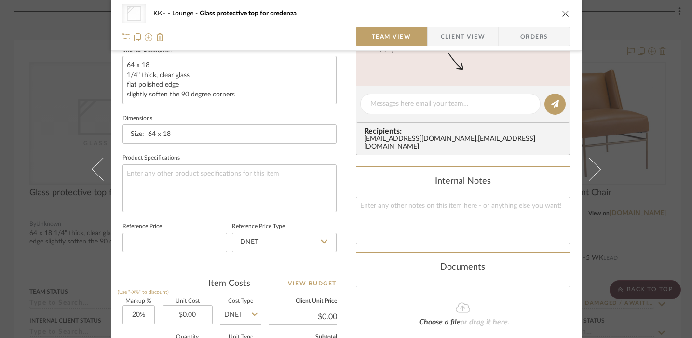
scroll to position [0, 0]
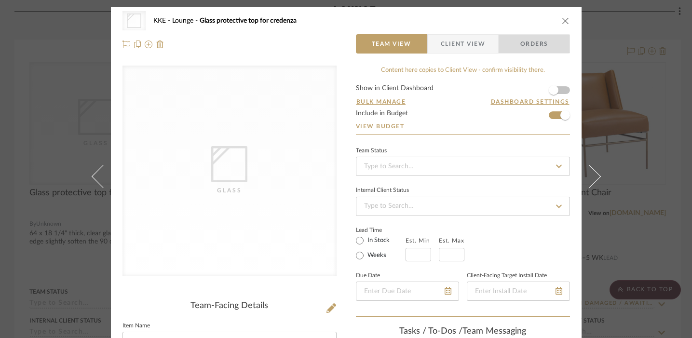
click at [535, 42] on span "Orders" at bounding box center [533, 43] width 49 height 19
type textarea "1/4" thick, clear glass. flat polished edge. slightly soften the 90 degree corn…"
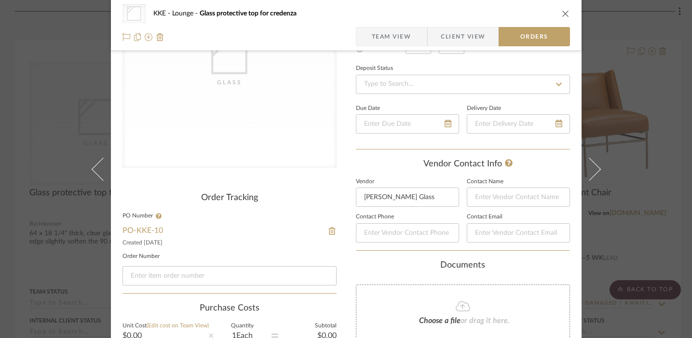
scroll to position [168, 0]
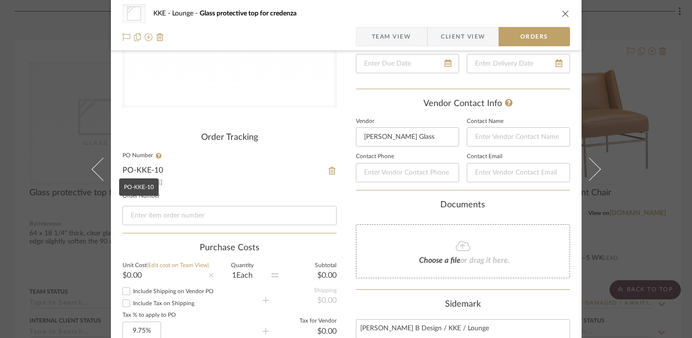
click at [141, 172] on link "PO-KKE-10" at bounding box center [142, 170] width 40 height 8
click at [562, 13] on icon "close" at bounding box center [566, 14] width 8 height 8
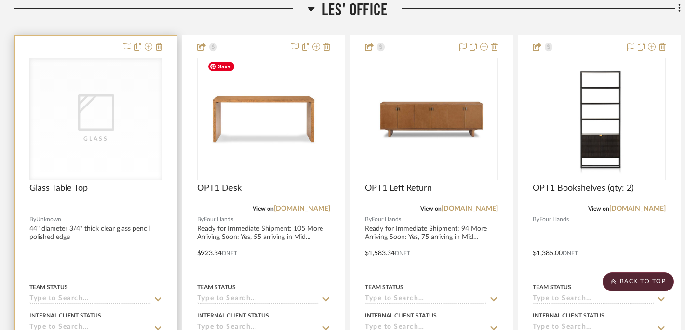
scroll to position [2539, 0]
click at [81, 134] on div "Glass" at bounding box center [96, 139] width 96 height 10
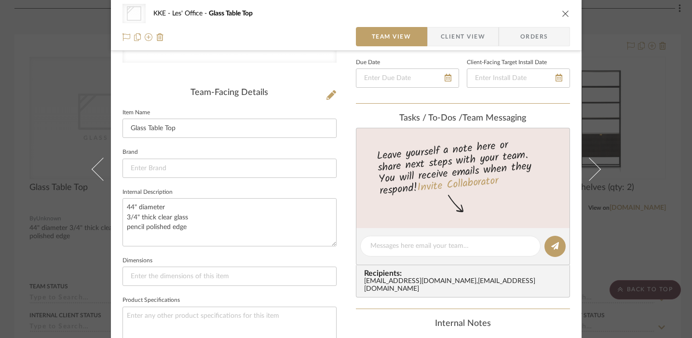
scroll to position [213, 0]
click at [544, 36] on span "Orders" at bounding box center [533, 36] width 49 height 19
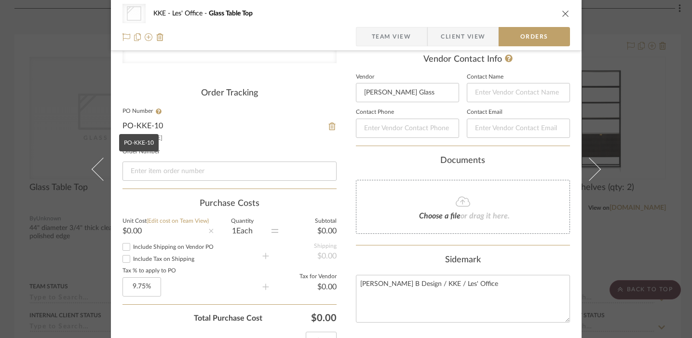
click at [140, 125] on link "PO-KKE-10" at bounding box center [142, 126] width 40 height 8
